Goal: Task Accomplishment & Management: Manage account settings

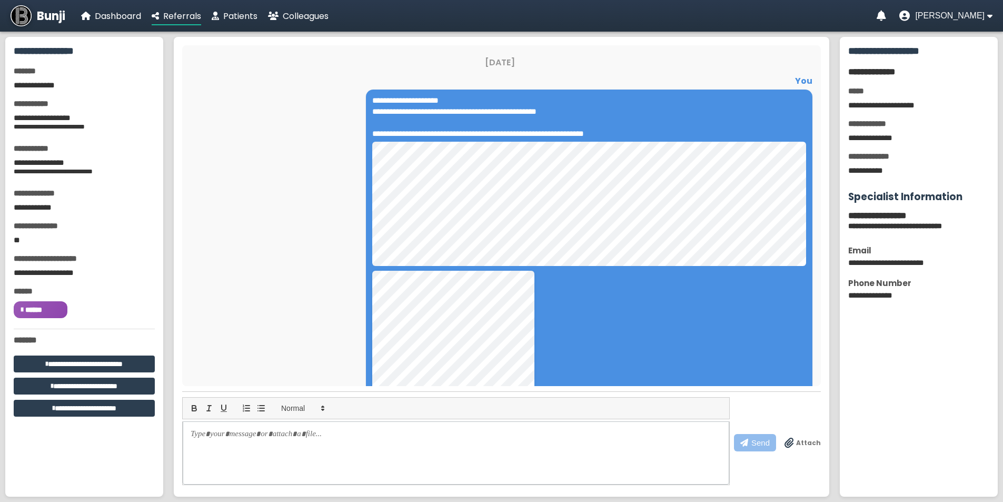
scroll to position [39, 0]
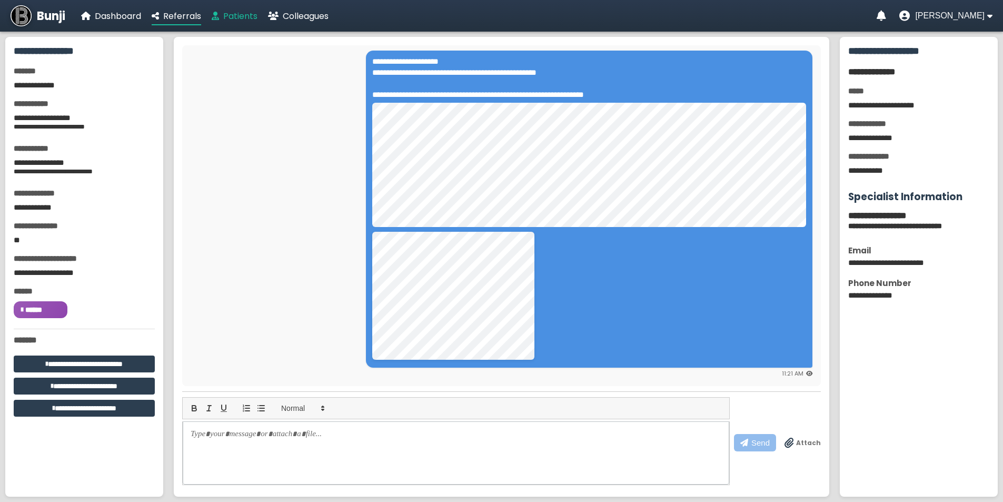
click at [248, 19] on span "Patients" at bounding box center [240, 16] width 34 height 12
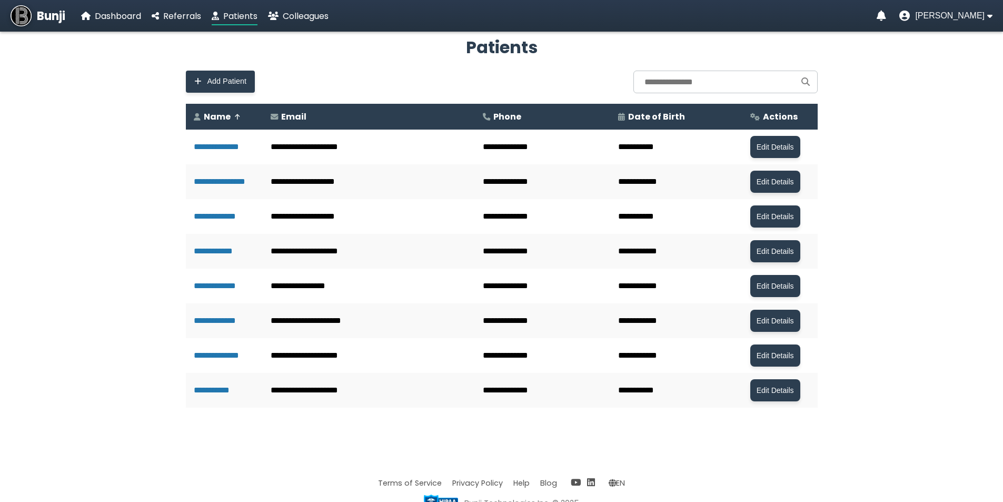
scroll to position [42, 0]
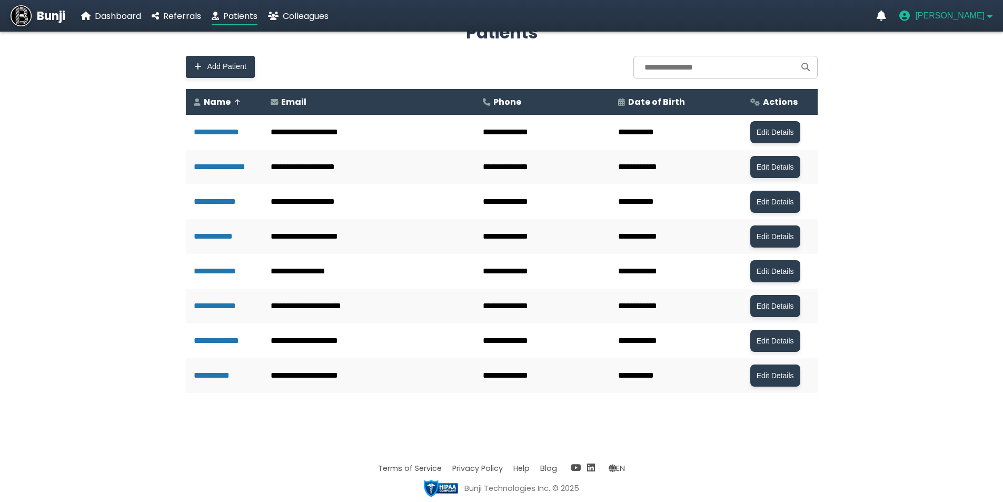
click at [939, 16] on span "[PERSON_NAME]" at bounding box center [950, 15] width 70 height 9
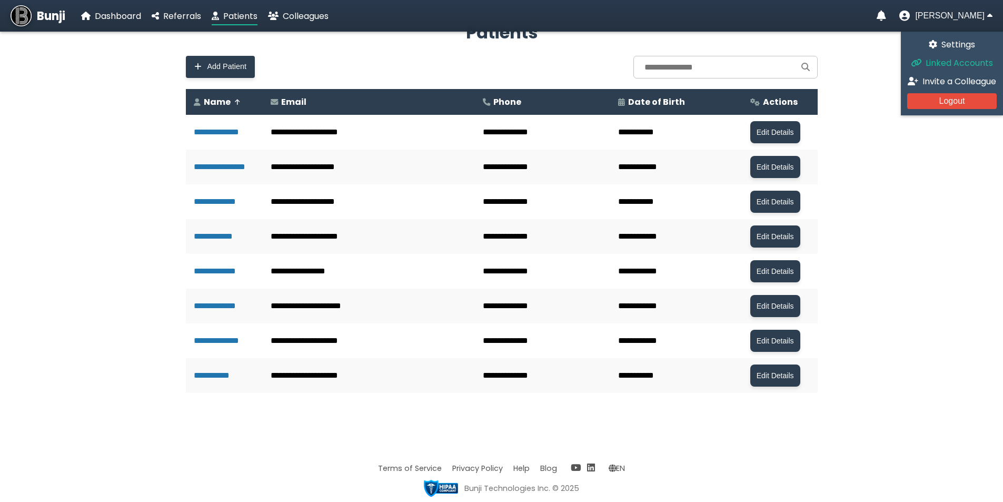
click at [934, 62] on span "Linked Accounts" at bounding box center [959, 63] width 67 height 12
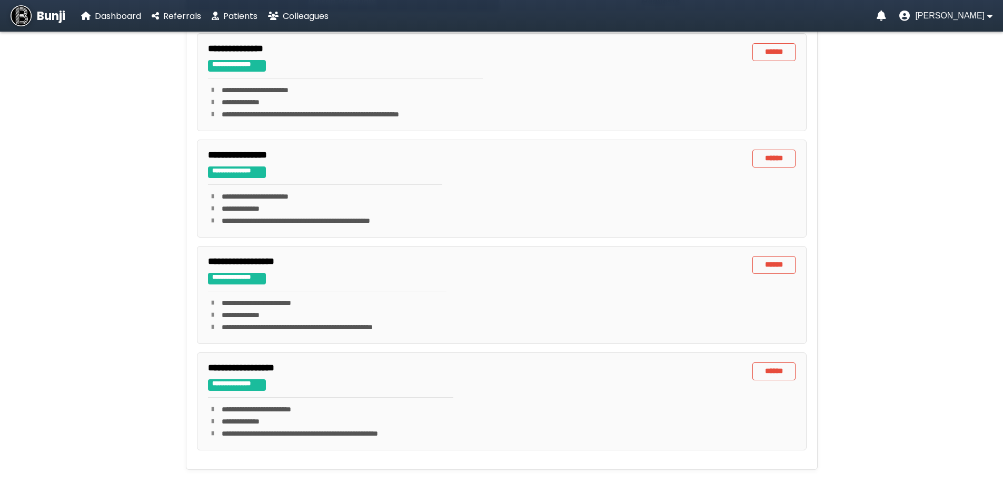
scroll to position [181, 0]
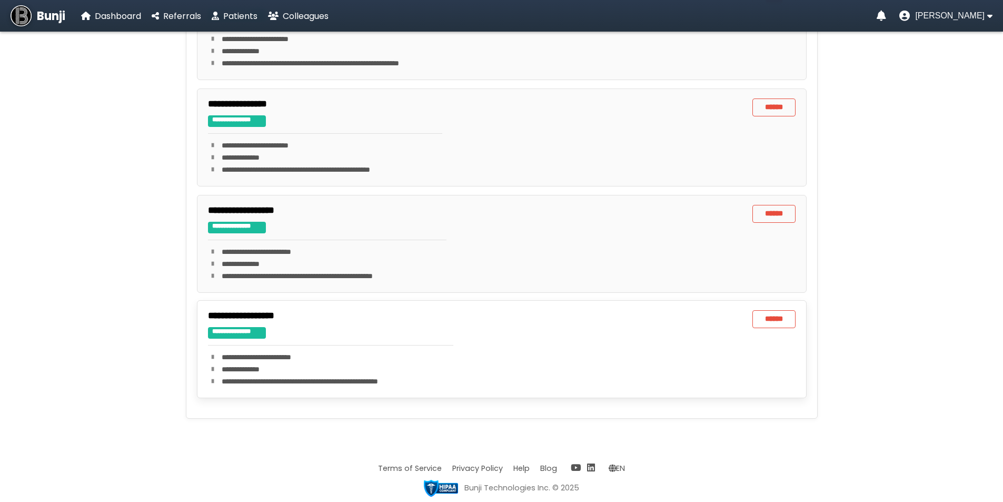
click at [361, 379] on p "**********" at bounding box center [331, 381] width 246 height 11
